Goal: Task Accomplishment & Management: Manage account settings

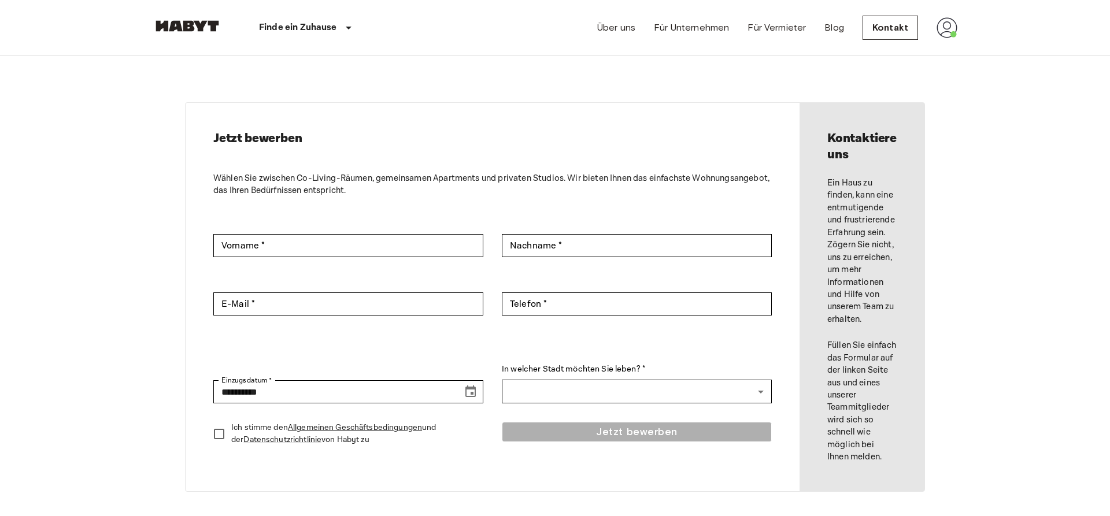
click at [201, 25] on img at bounding box center [187, 26] width 69 height 12
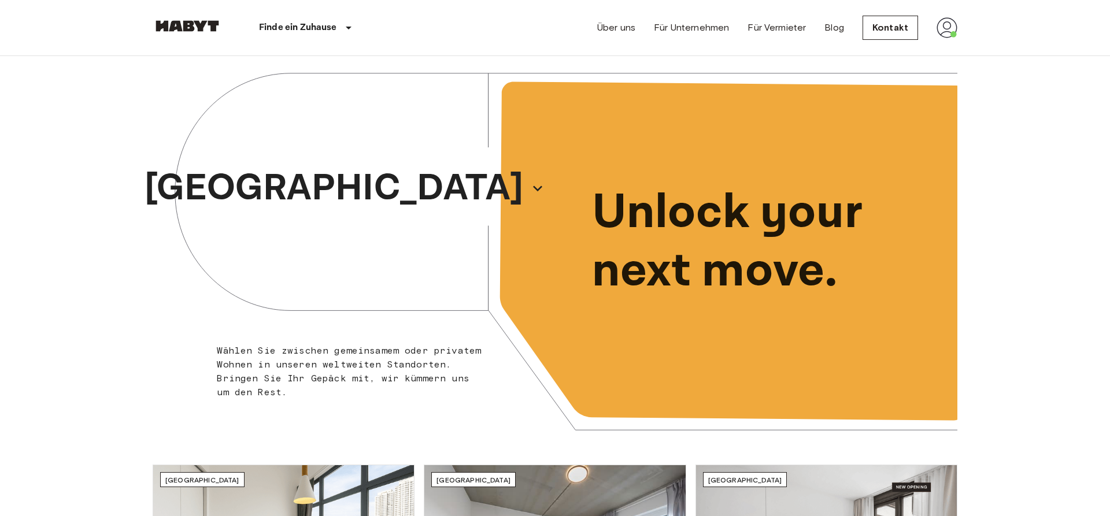
click at [178, 367] on icon at bounding box center [555, 251] width 805 height 391
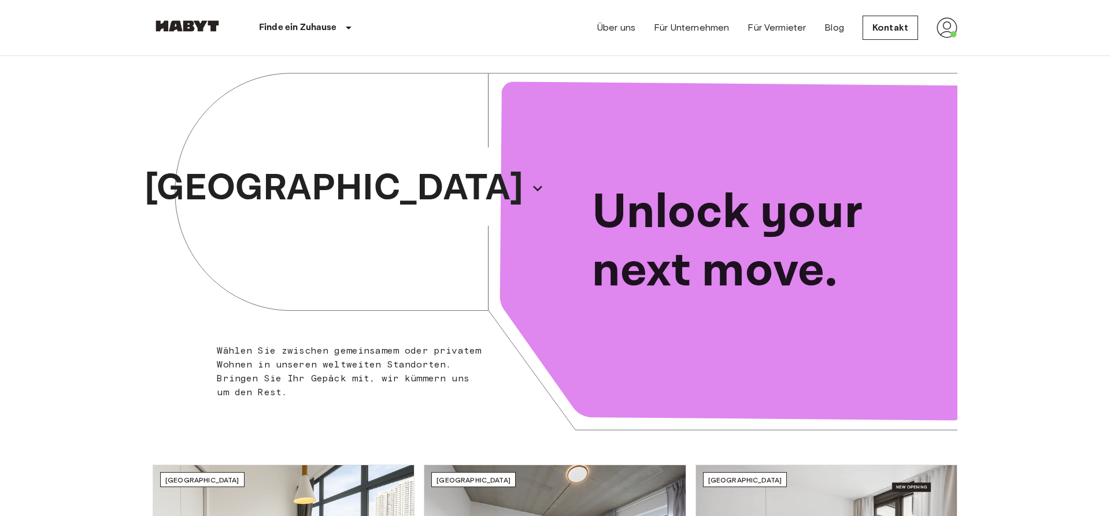
click at [957, 25] on img at bounding box center [946, 27] width 21 height 21
click at [957, 47] on li "Profile" at bounding box center [994, 48] width 116 height 21
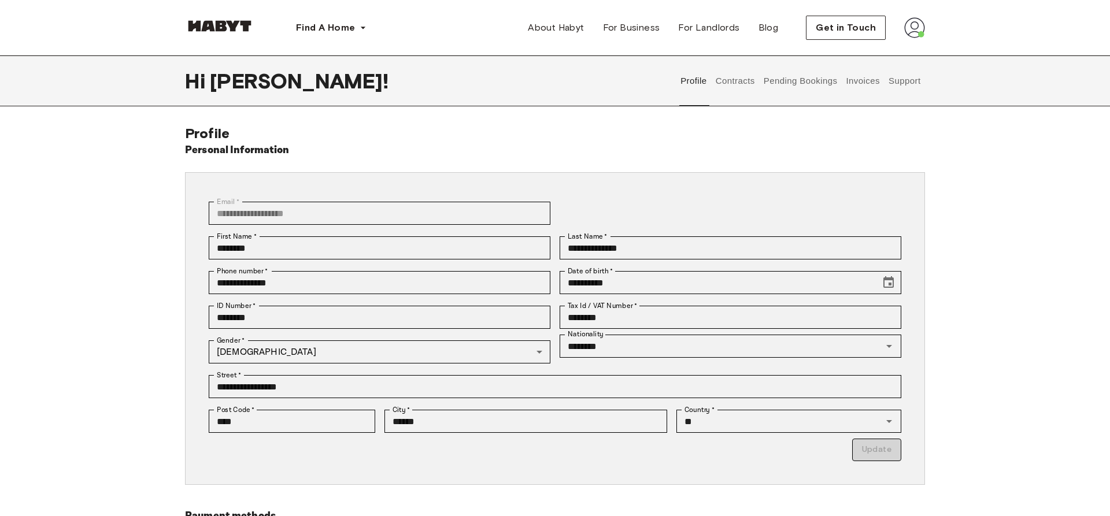
scroll to position [59, 0]
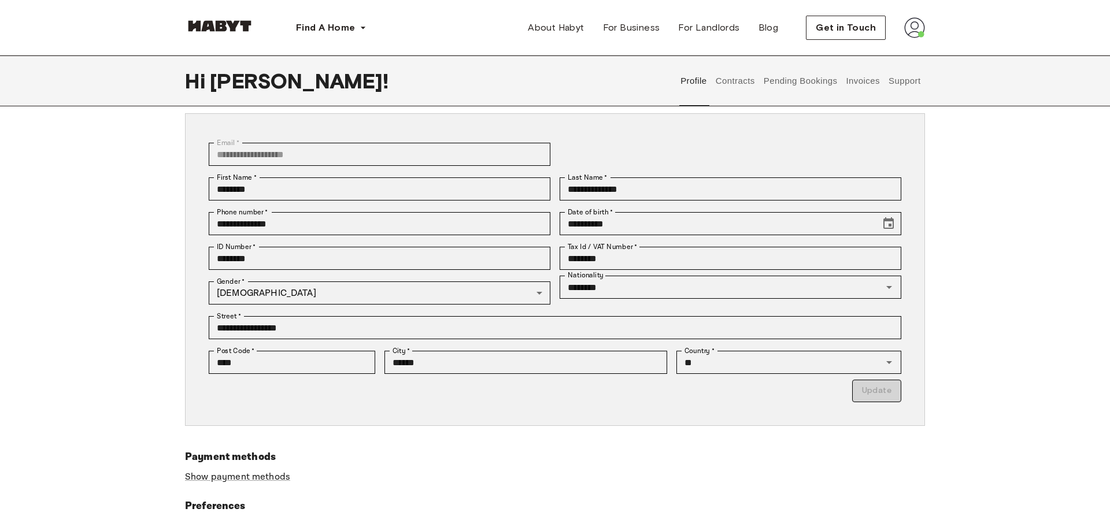
click at [873, 395] on p "Update" at bounding box center [555, 391] width 692 height 23
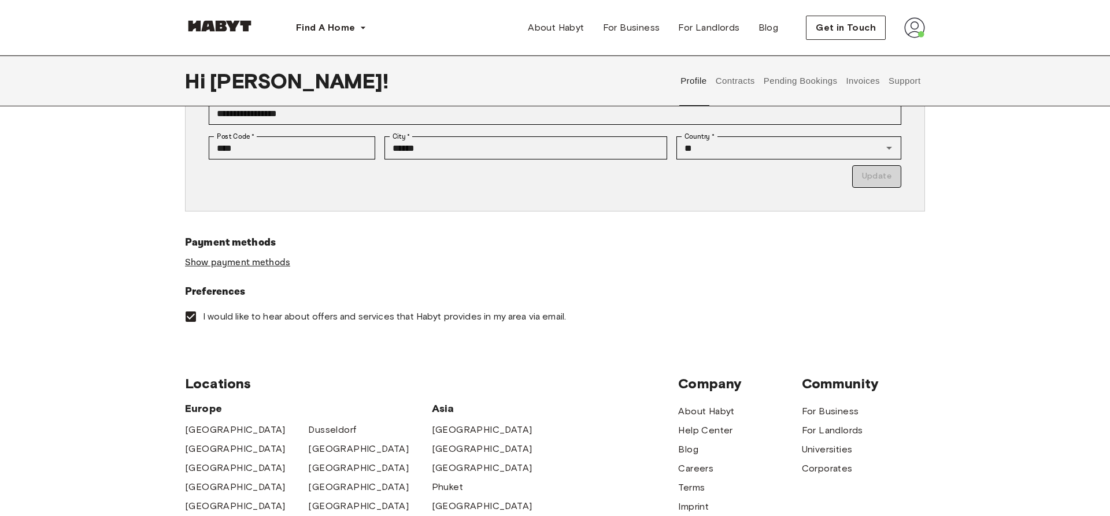
scroll to position [295, 0]
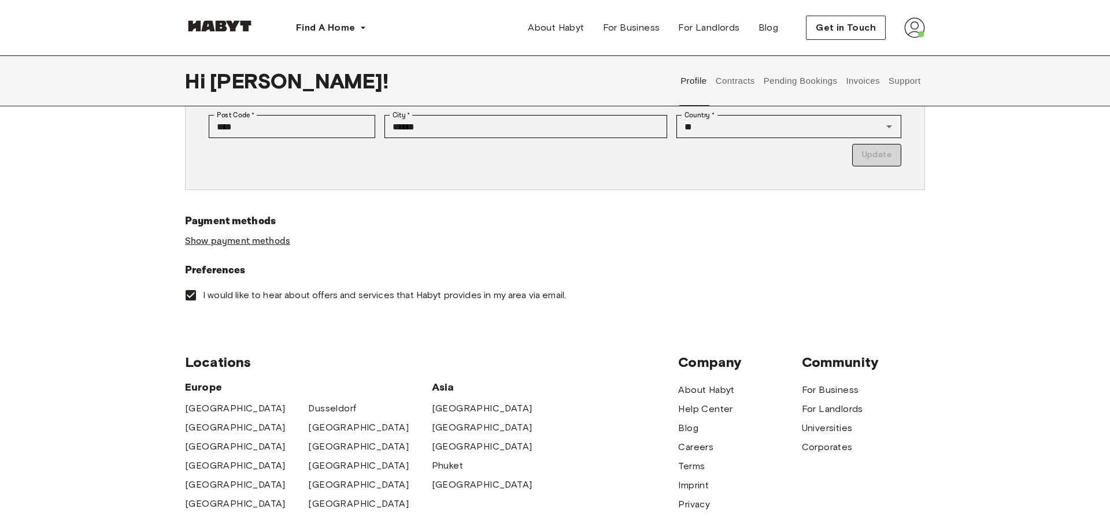
click at [265, 240] on link "Show payment methods" at bounding box center [237, 241] width 105 height 12
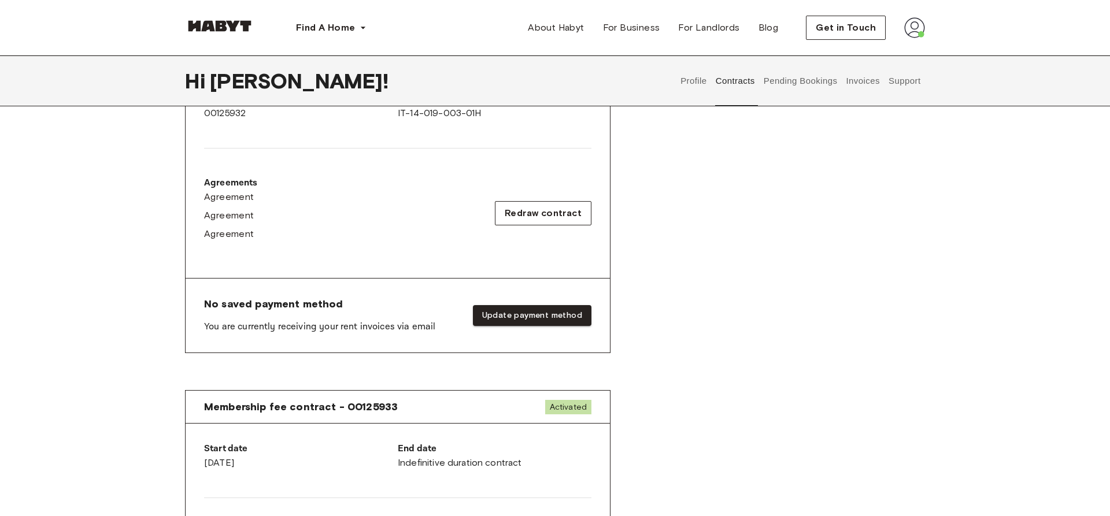
scroll to position [32, 0]
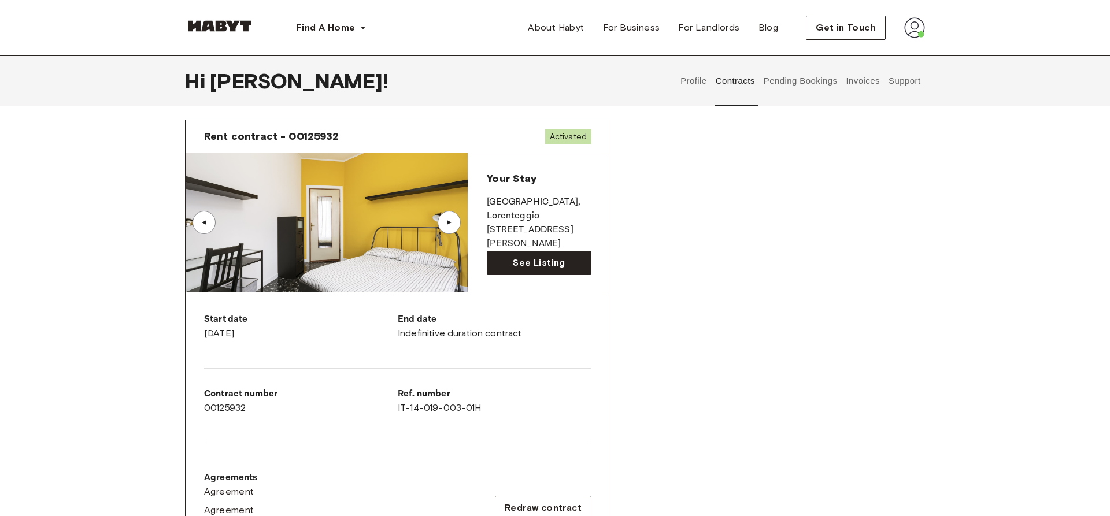
drag, startPoint x: 486, startPoint y: 202, endPoint x: 545, endPoint y: 233, distance: 66.4
click at [545, 233] on div "Your Stay MILAN , Lorenteggio Largo Giovan Battista Scalabrini 2 See Listing" at bounding box center [539, 223] width 142 height 140
click at [509, 203] on p "MILAN , Lorenteggio" at bounding box center [539, 209] width 105 height 28
drag, startPoint x: 518, startPoint y: 200, endPoint x: 546, endPoint y: 225, distance: 38.1
click at [546, 225] on div "Your Stay MILAN , Lorenteggio Largo Giovan Battista Scalabrini 2" at bounding box center [539, 211] width 105 height 79
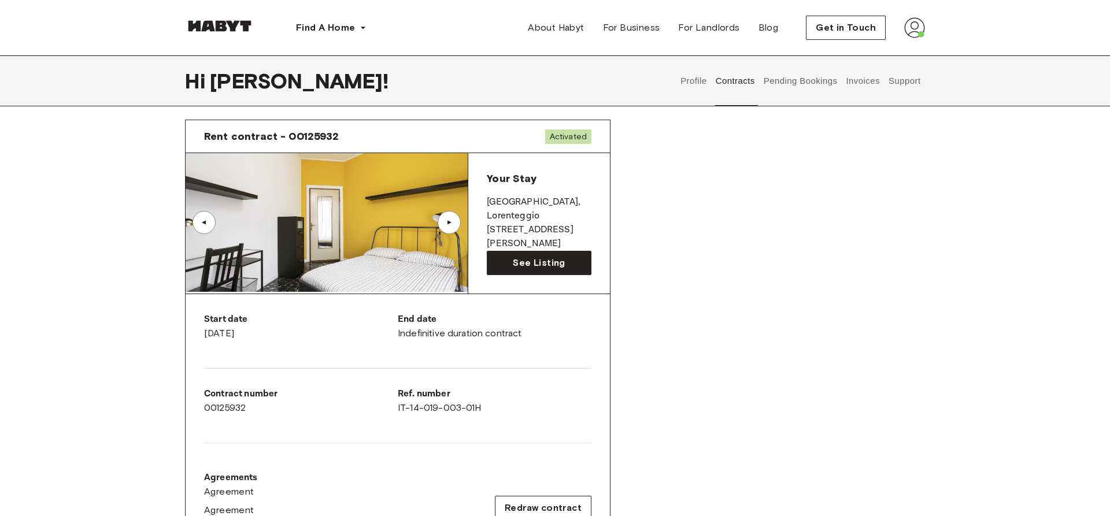
copy div "Lorenteggio Largo Giovan Battista Scalabrini 2"
click at [857, 218] on div "Rent contract - 00125932 Activated ▲ ▲ Your Stay MILAN , Lorenteggio Largo Giov…" at bounding box center [555, 392] width 740 height 565
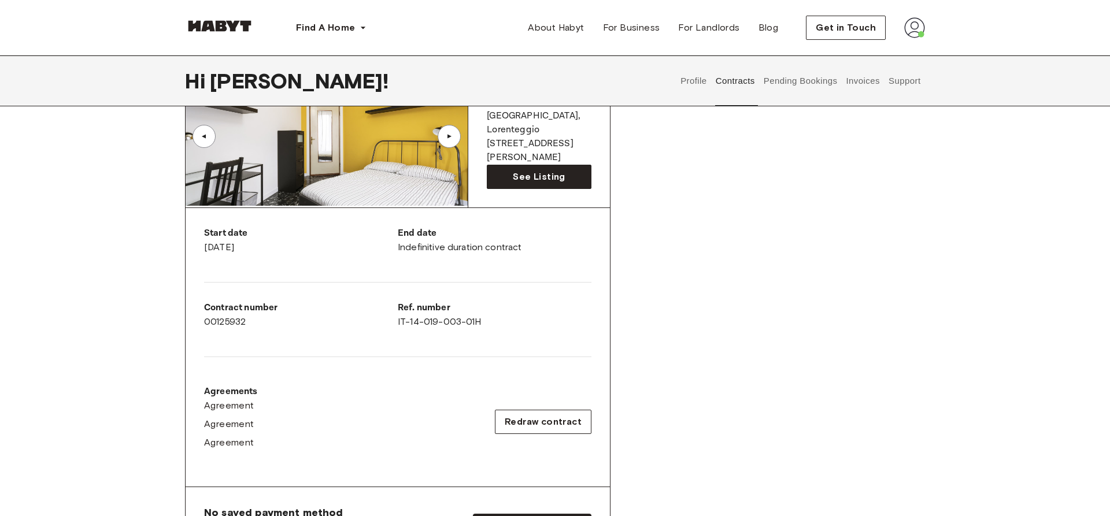
scroll to position [0, 0]
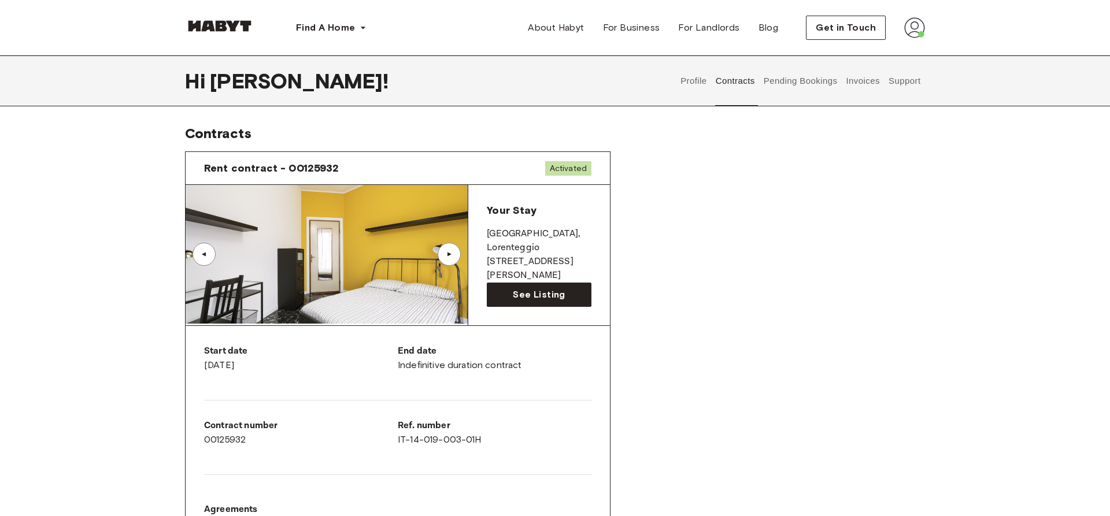
click at [816, 84] on button "Pending Bookings" at bounding box center [800, 80] width 77 height 51
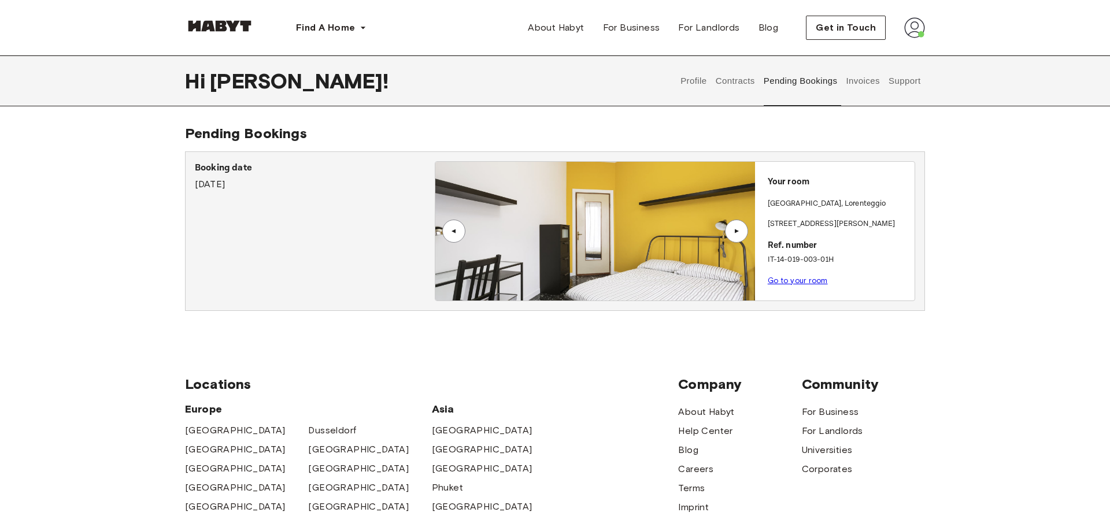
click at [872, 76] on button "Invoices" at bounding box center [862, 80] width 36 height 51
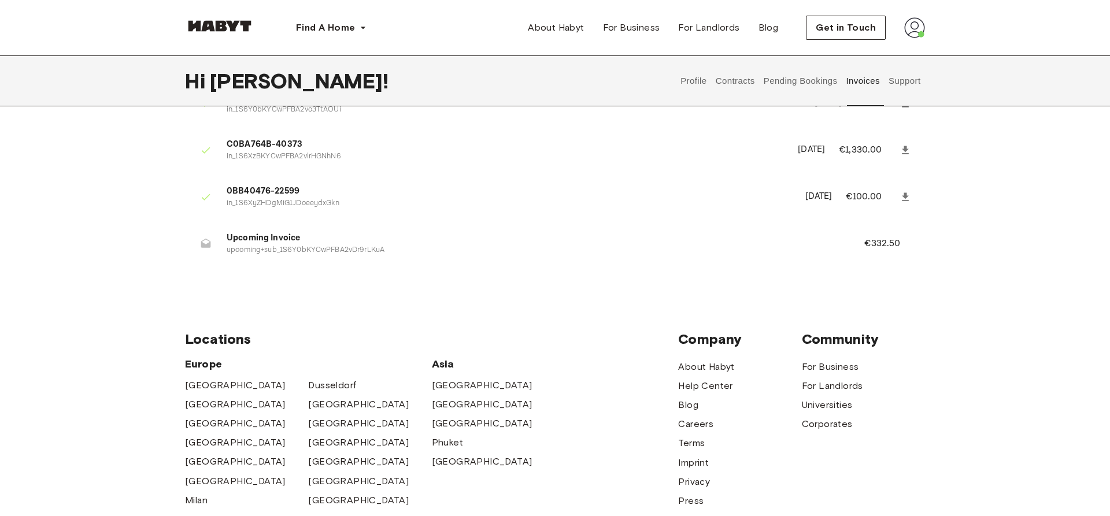
scroll to position [118, 0]
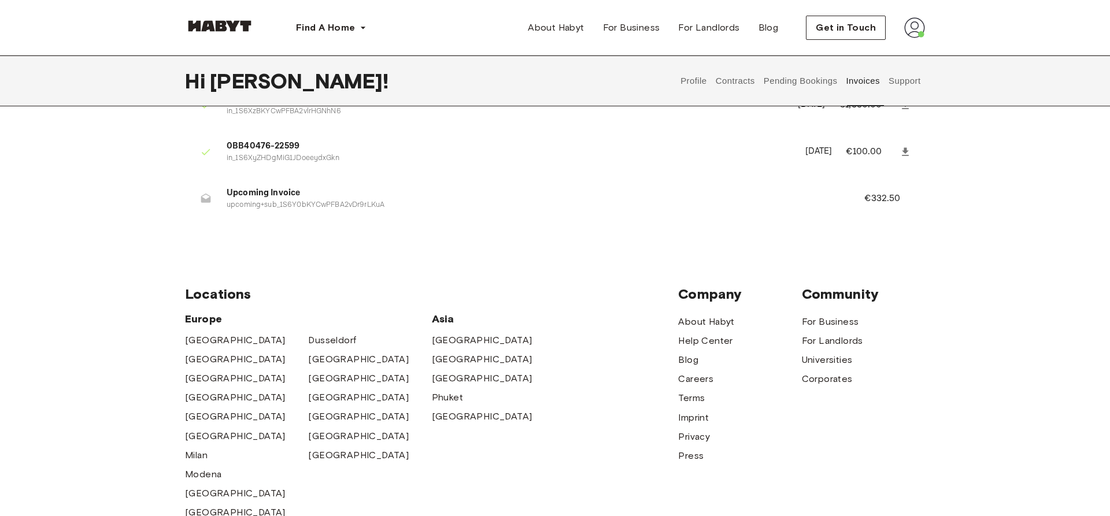
click at [349, 203] on p "upcoming+sub_1S6Y0bKYCwPFBA2vDr9rLKuA" at bounding box center [532, 205] width 610 height 11
click at [883, 197] on p "€332.50" at bounding box center [889, 199] width 51 height 14
click at [240, 192] on span "Upcoming Invoice" at bounding box center [532, 193] width 610 height 13
click at [205, 198] on icon at bounding box center [206, 199] width 12 height 12
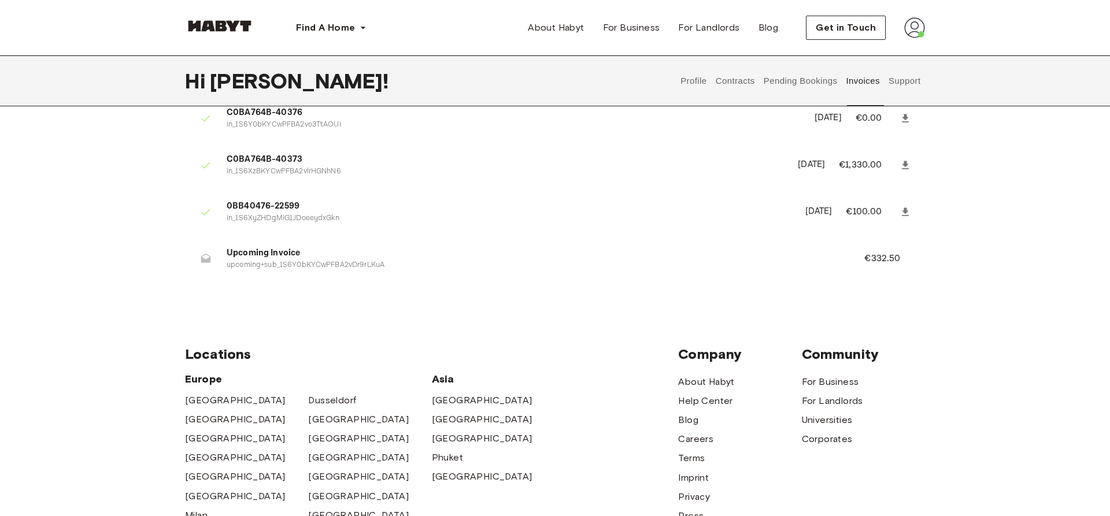
scroll to position [0, 0]
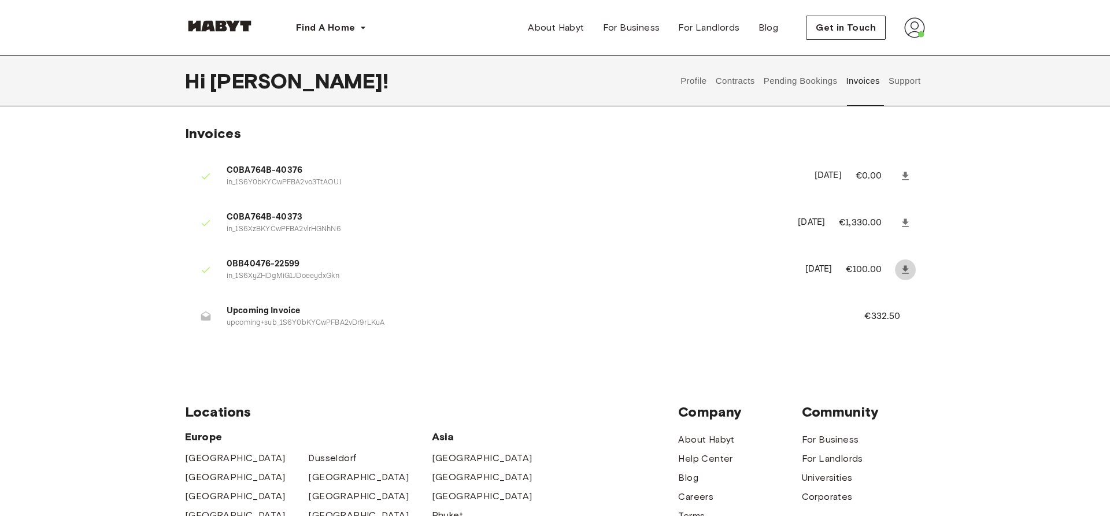
click at [900, 272] on icon at bounding box center [905, 270] width 12 height 12
click at [903, 86] on button "Support" at bounding box center [904, 80] width 35 height 51
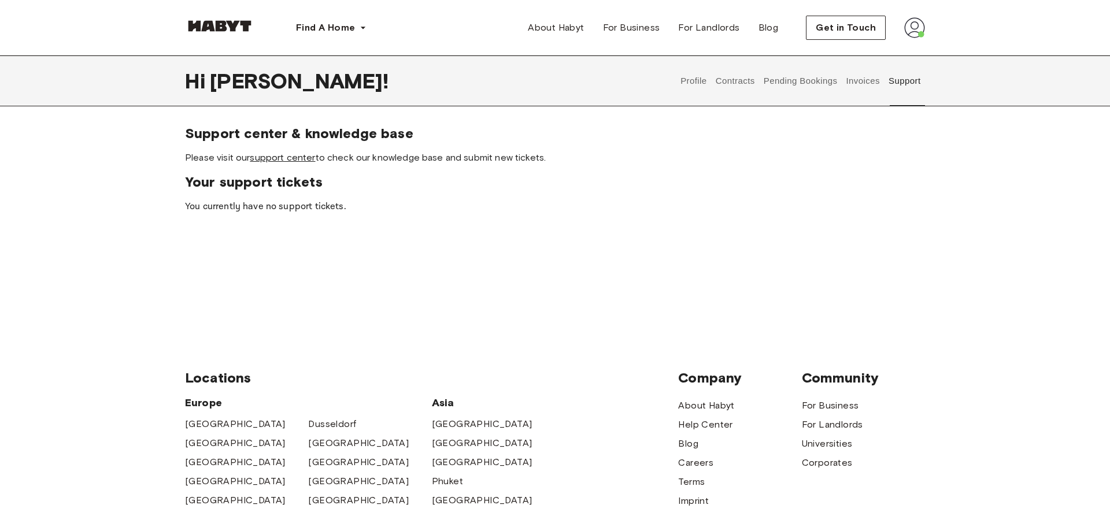
click at [280, 157] on link "support center" at bounding box center [282, 157] width 65 height 11
click at [862, 78] on button "Invoices" at bounding box center [862, 80] width 36 height 51
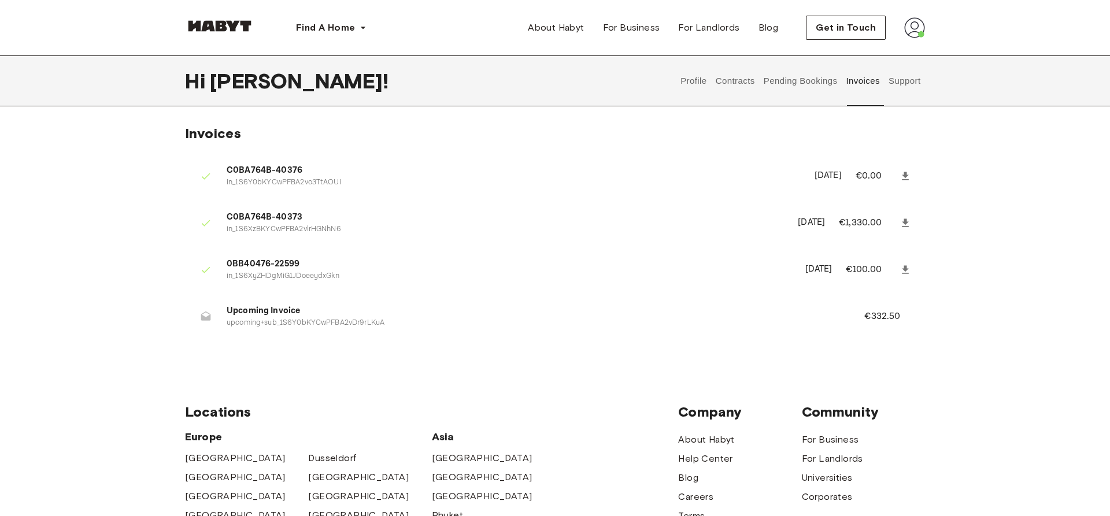
click at [780, 81] on button "Pending Bookings" at bounding box center [800, 80] width 77 height 51
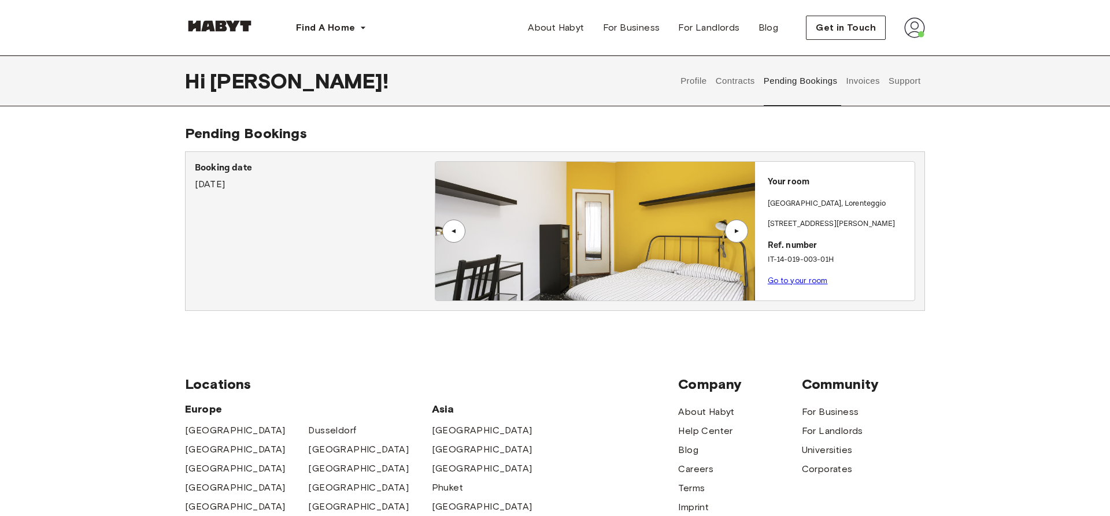
click at [363, 188] on div "Booking date September 12th, 2025" at bounding box center [315, 176] width 240 height 30
click at [723, 79] on button "Contracts" at bounding box center [735, 80] width 42 height 51
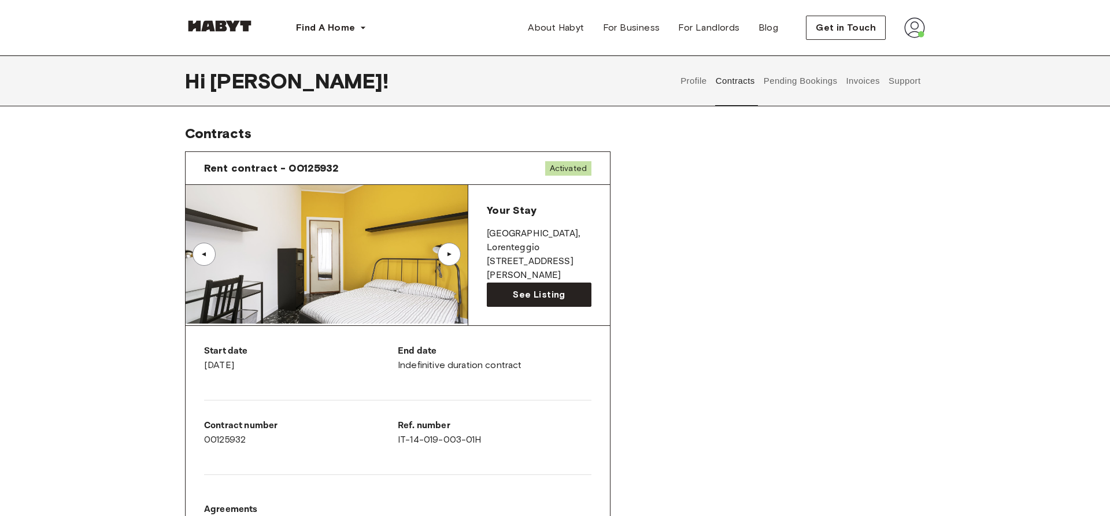
click at [686, 78] on button "Profile" at bounding box center [693, 80] width 29 height 51
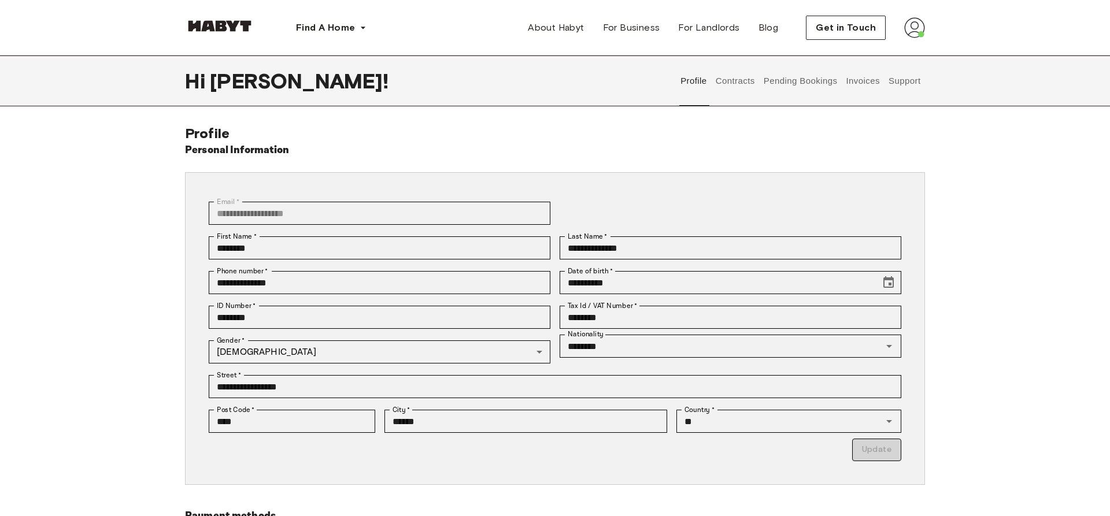
drag, startPoint x: 722, startPoint y: 84, endPoint x: 746, endPoint y: 90, distance: 24.3
click at [723, 84] on button "Contracts" at bounding box center [735, 80] width 42 height 51
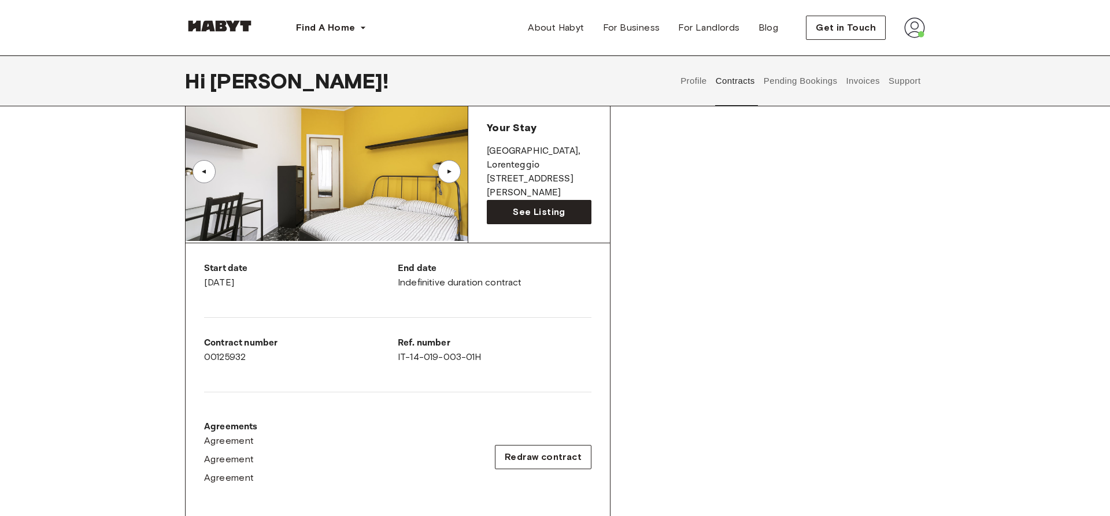
scroll to position [59, 0]
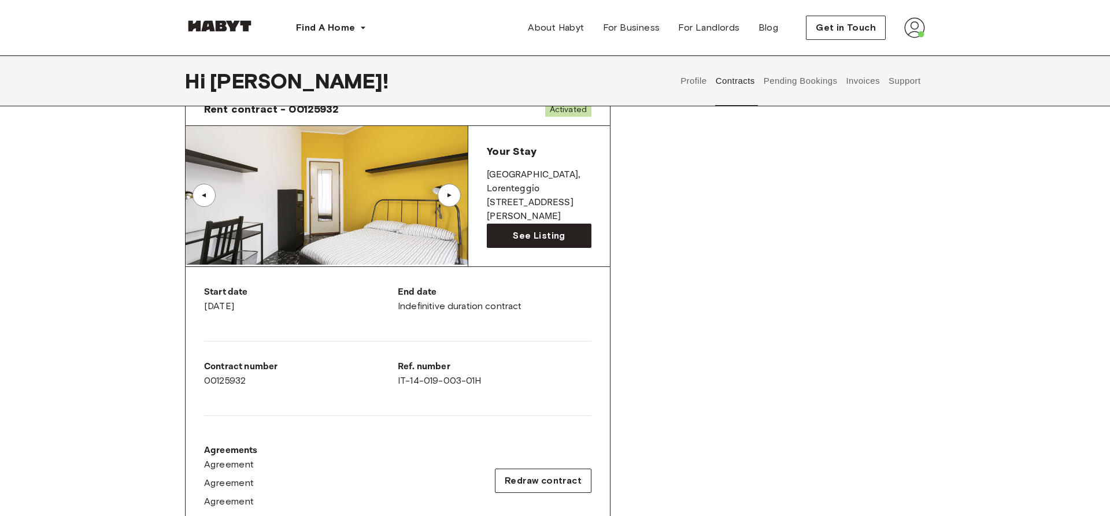
click at [803, 77] on button "Pending Bookings" at bounding box center [800, 80] width 77 height 51
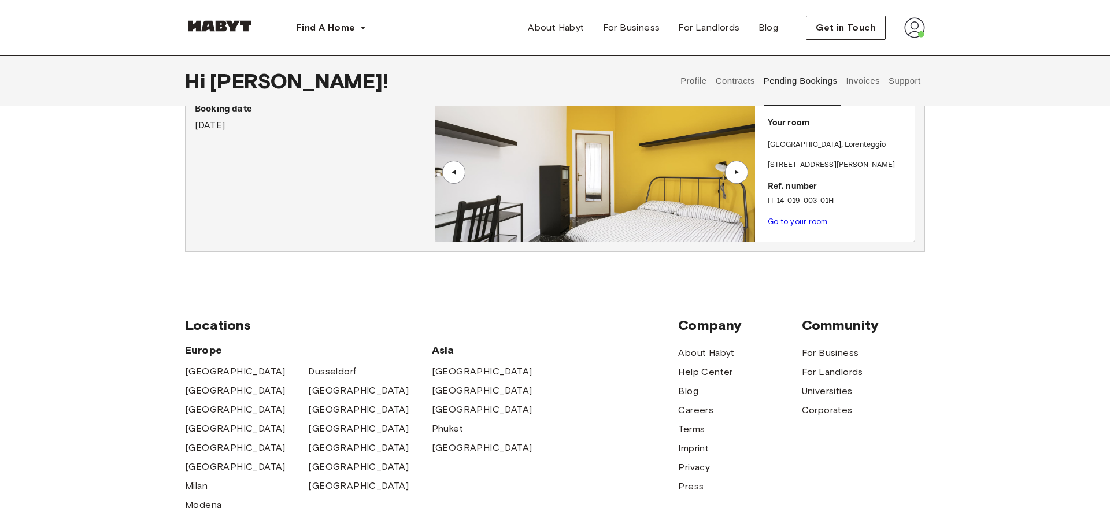
click at [797, 223] on link "Go to your room" at bounding box center [798, 221] width 60 height 9
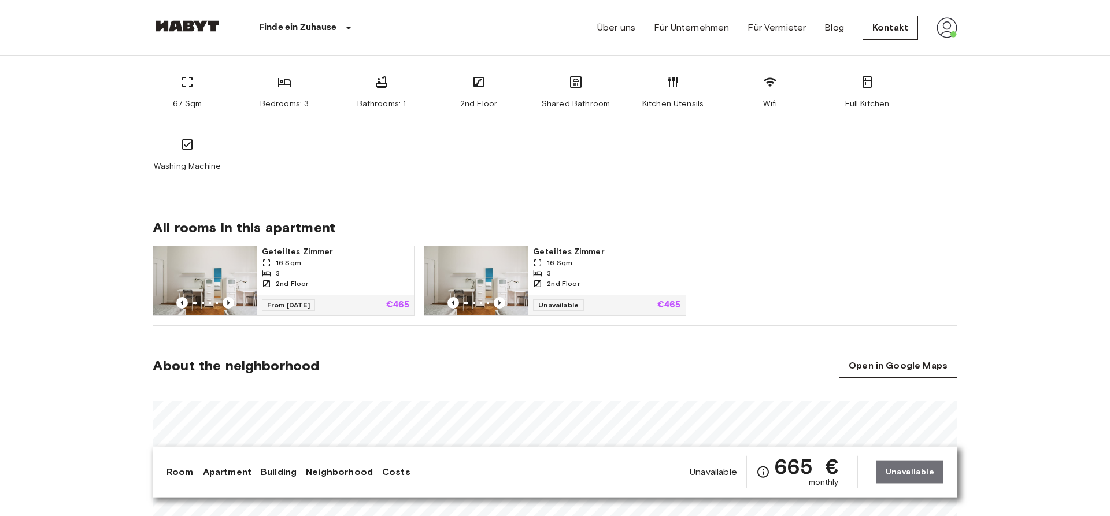
scroll to position [649, 0]
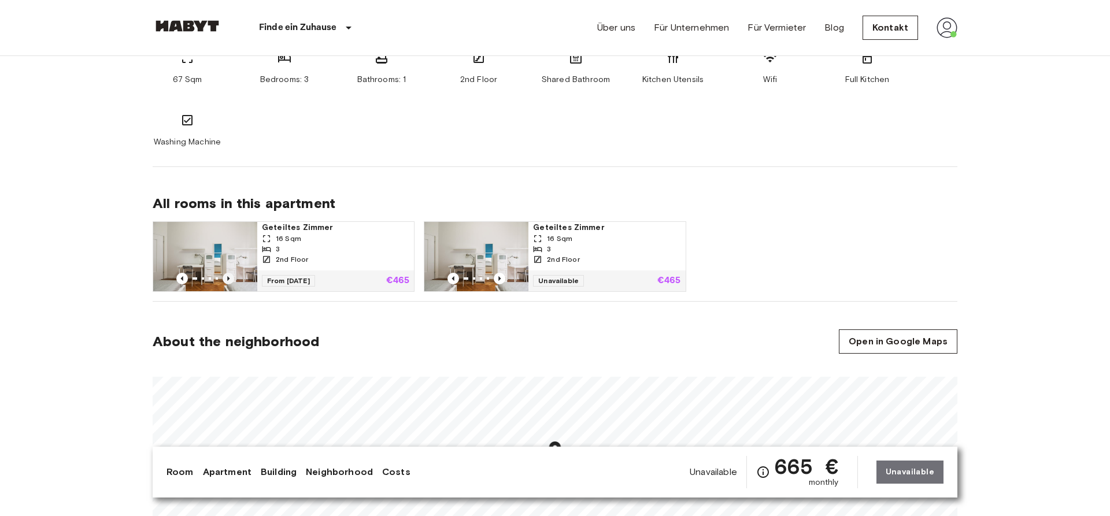
click at [225, 279] on icon "Previous image" at bounding box center [229, 279] width 12 height 12
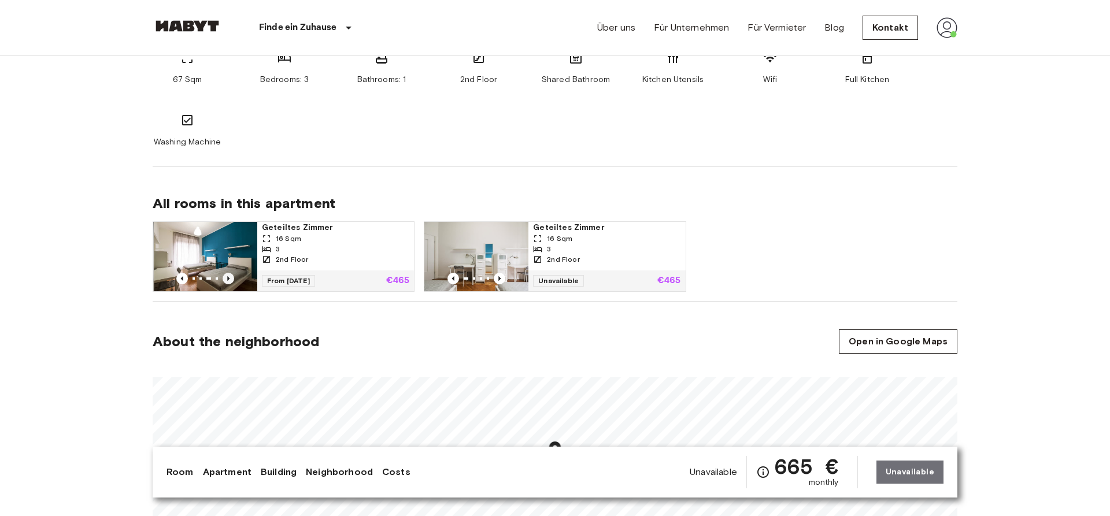
click at [225, 279] on icon "Previous image" at bounding box center [229, 279] width 12 height 12
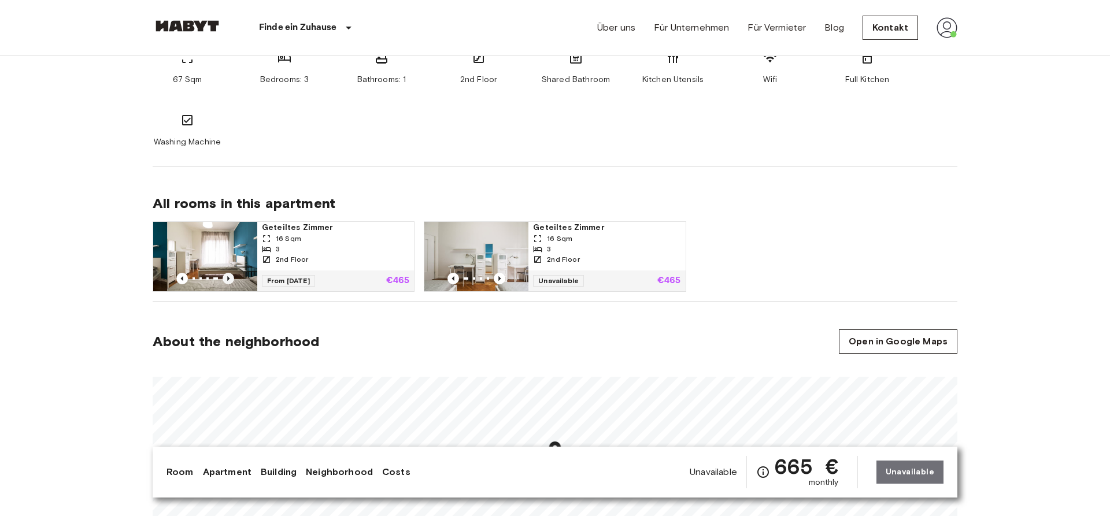
click at [225, 279] on icon "Previous image" at bounding box center [229, 279] width 12 height 12
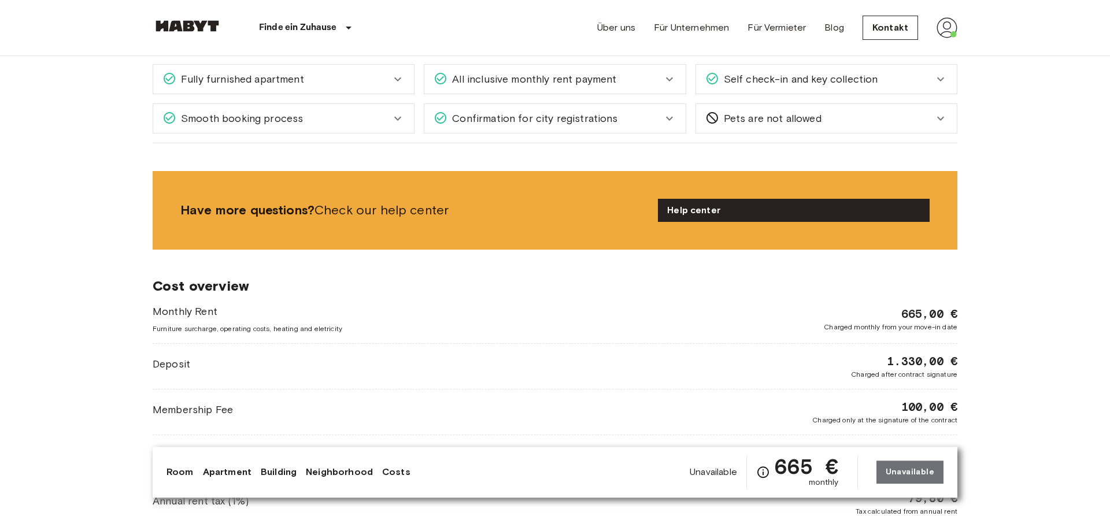
scroll to position [1179, 0]
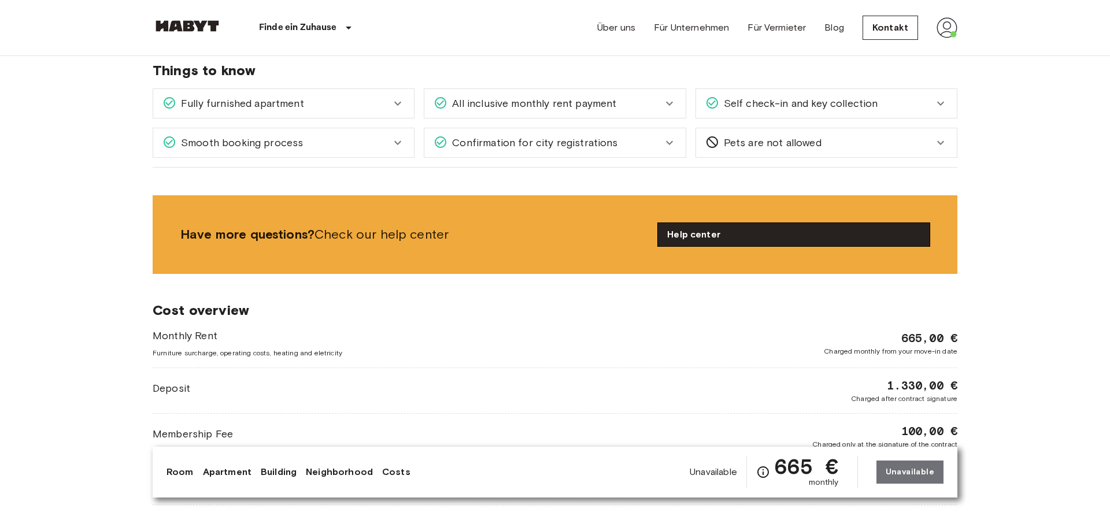
click at [806, 232] on link "Help center" at bounding box center [794, 234] width 272 height 23
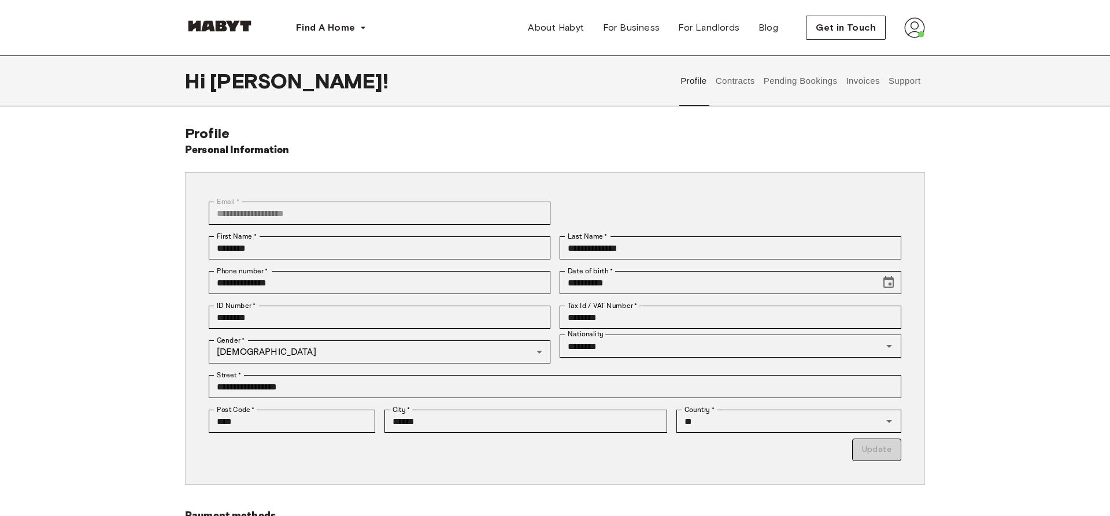
click at [744, 77] on button "Contracts" at bounding box center [735, 80] width 42 height 51
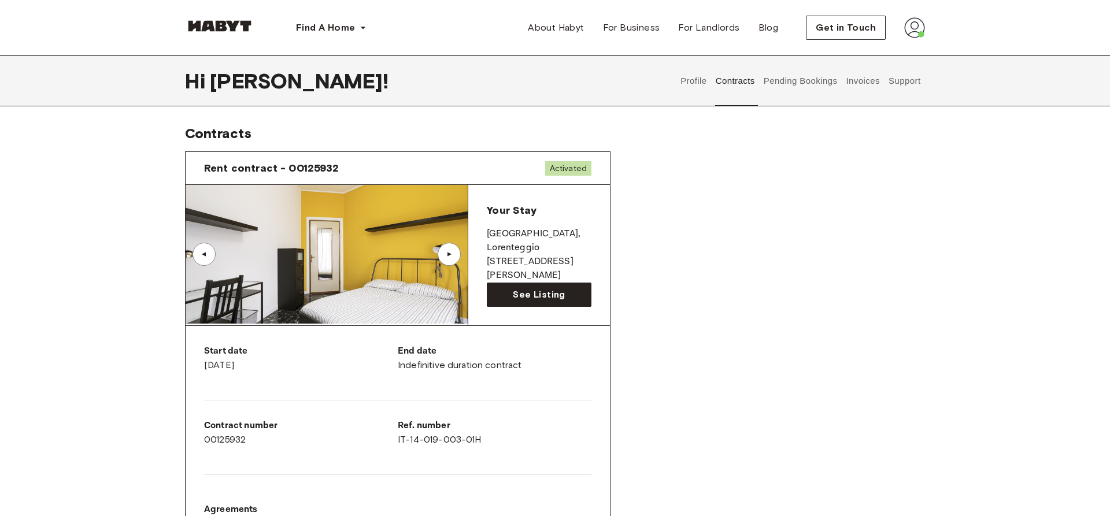
click at [763, 80] on button "Pending Bookings" at bounding box center [800, 80] width 77 height 51
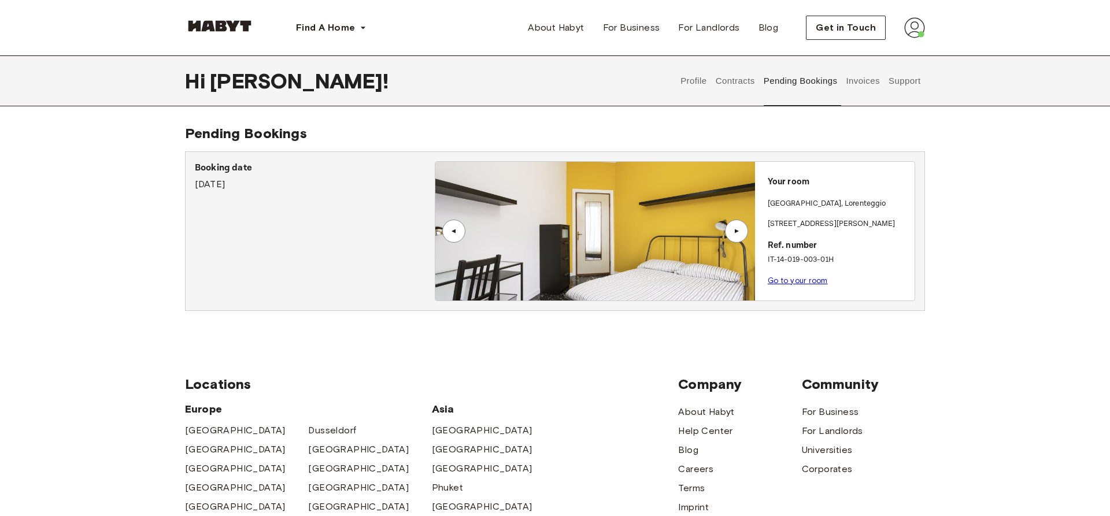
click at [867, 85] on button "Invoices" at bounding box center [862, 80] width 36 height 51
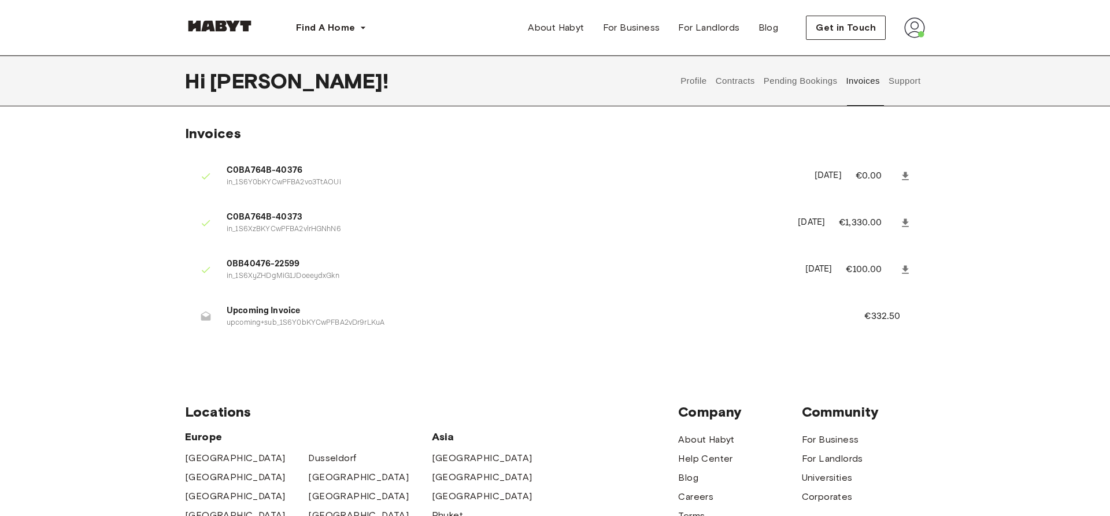
click at [901, 266] on icon at bounding box center [905, 270] width 12 height 12
drag, startPoint x: 241, startPoint y: 321, endPoint x: 397, endPoint y: 325, distance: 156.1
click at [397, 325] on p "upcoming+sub_1S6Y0bKYCwPFBA2vDr9rLKuA" at bounding box center [532, 323] width 610 height 11
click at [501, 335] on li "Upcoming Invoice upcoming+sub_1S6Y0bKYCwPFBA2vDr9rLKuA €332.50" at bounding box center [555, 317] width 740 height 40
click at [740, 79] on button "Contracts" at bounding box center [735, 80] width 42 height 51
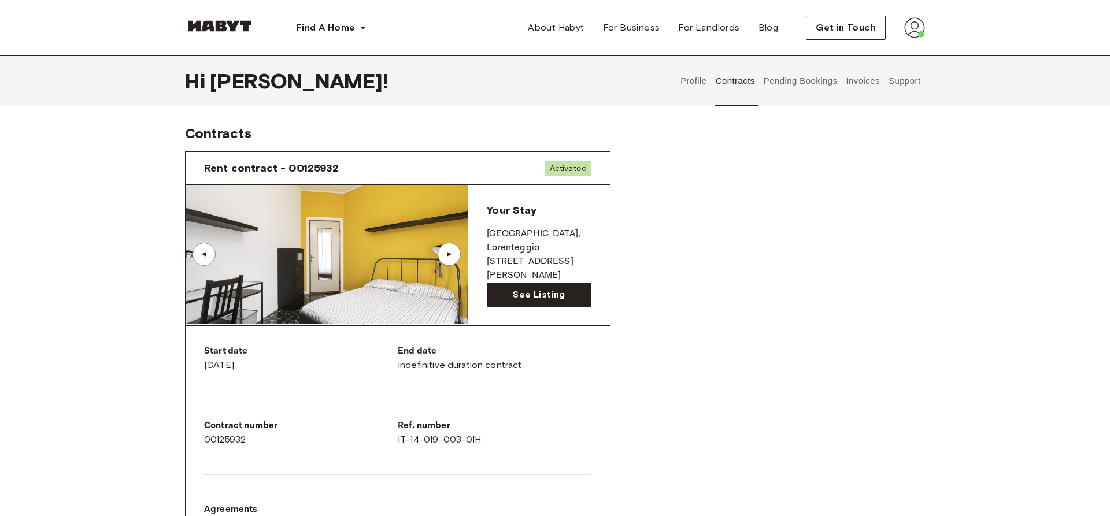
drag, startPoint x: 491, startPoint y: 232, endPoint x: 574, endPoint y: 271, distance: 91.6
click at [574, 271] on div "Your Stay MILAN , Lorenteggio Largo Giovan Battista Scalabrini 2 See Listing" at bounding box center [539, 255] width 142 height 140
click at [553, 255] on p "[STREET_ADDRESS][PERSON_NAME]" at bounding box center [539, 269] width 105 height 28
drag, startPoint x: 542, startPoint y: 265, endPoint x: 488, endPoint y: 233, distance: 62.5
click at [488, 233] on div "Your Stay MILAN , Lorenteggio Largo Giovan Battista Scalabrini 2" at bounding box center [539, 242] width 105 height 79
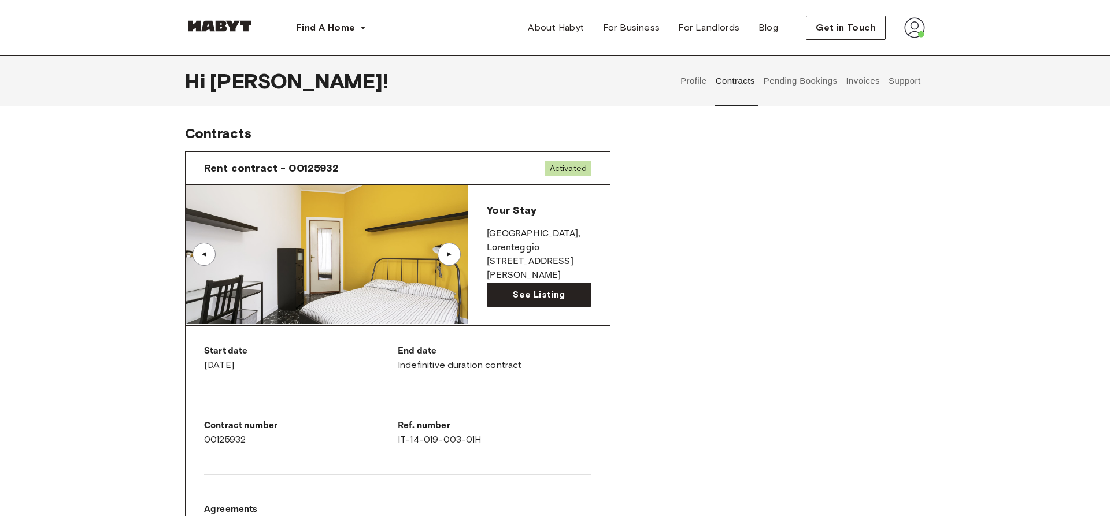
click at [576, 267] on p "[STREET_ADDRESS][PERSON_NAME]" at bounding box center [539, 269] width 105 height 28
click at [538, 288] on span "See Listing" at bounding box center [539, 295] width 52 height 14
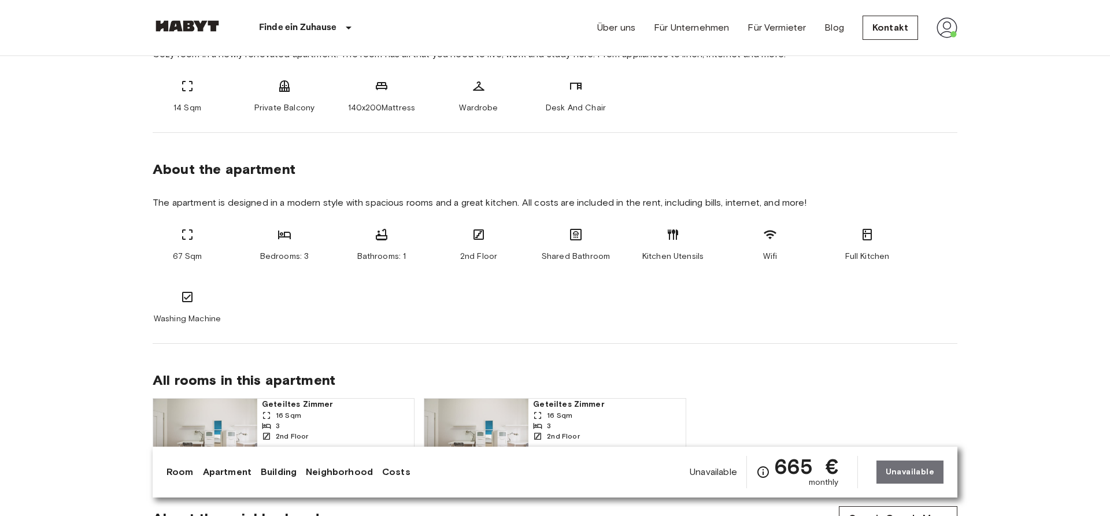
scroll to position [472, 0]
drag, startPoint x: 466, startPoint y: 254, endPoint x: 507, endPoint y: 265, distance: 43.0
click at [507, 265] on div "67 Sqm Bedrooms: 3 Bathrooms: 1 2nd Floor Shared Bathroom Kitchen Utensils Wifi…" at bounding box center [555, 276] width 805 height 97
click at [494, 282] on div "67 Sqm Bedrooms: 3 Bathrooms: 1 2nd Floor Shared Bathroom Kitchen Utensils Wifi…" at bounding box center [555, 276] width 805 height 97
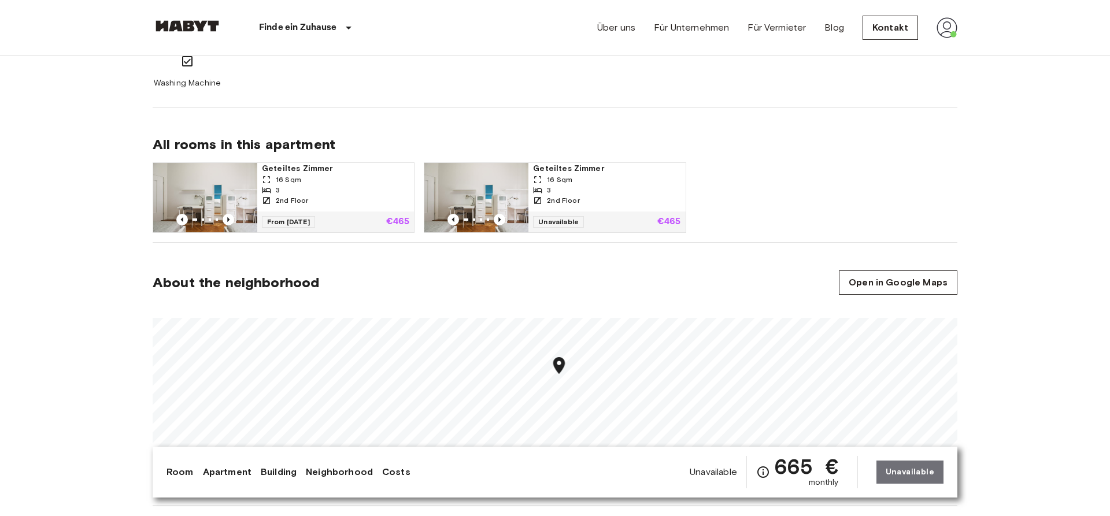
scroll to position [649, 0]
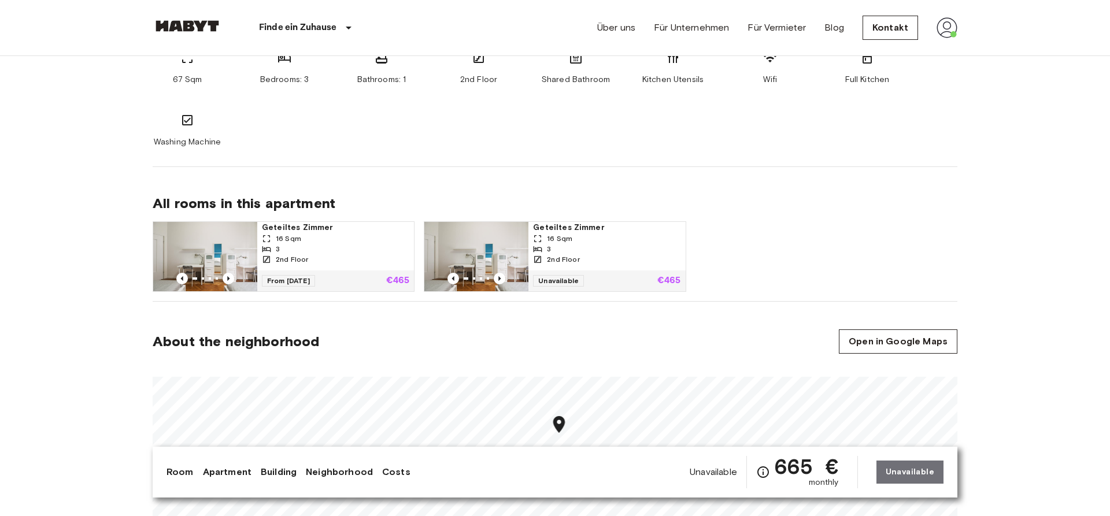
click at [224, 254] on img at bounding box center [205, 256] width 104 height 69
